Goal: Information Seeking & Learning: Learn about a topic

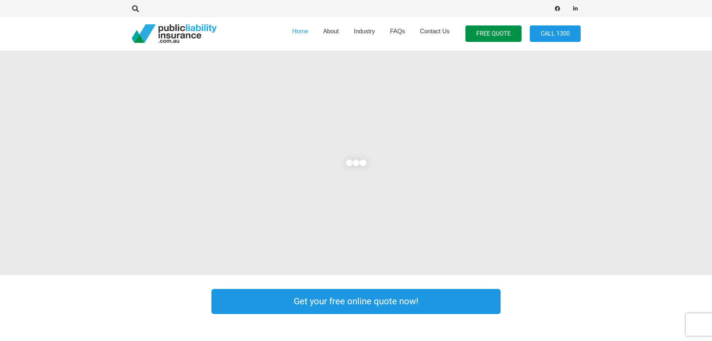
click at [113, 4] on div at bounding box center [356, 8] width 712 height 17
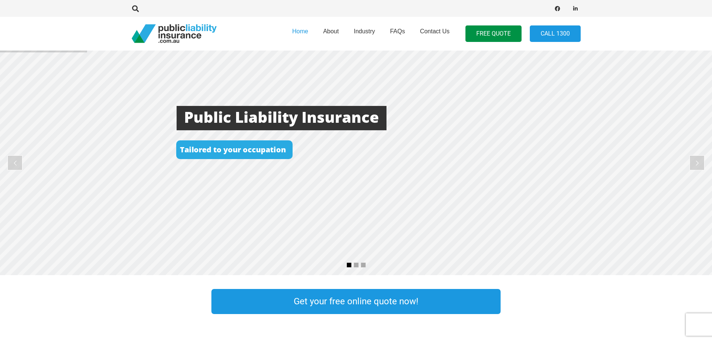
click at [88, 185] on rs-layer at bounding box center [356, 163] width 712 height 225
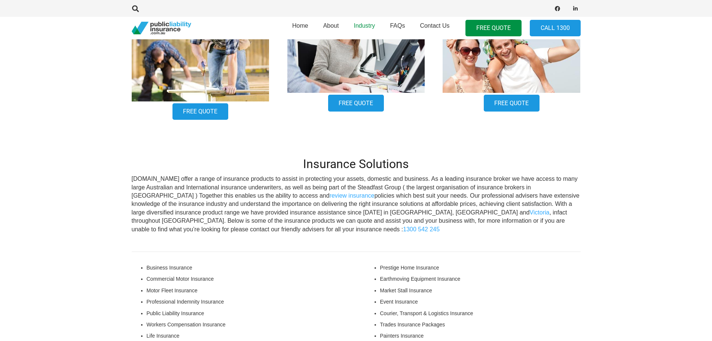
click at [369, 15] on link "Industry" at bounding box center [364, 28] width 36 height 27
